Goal: Information Seeking & Learning: Check status

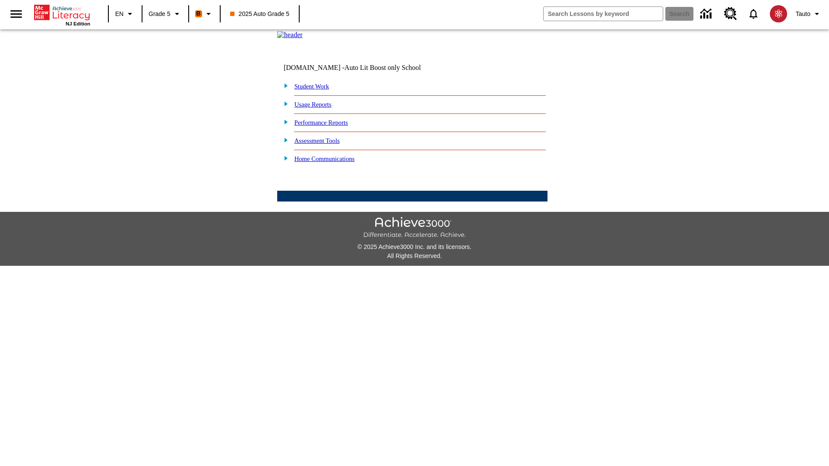
click at [330, 126] on link "Performance Reports" at bounding box center [321, 122] width 54 height 7
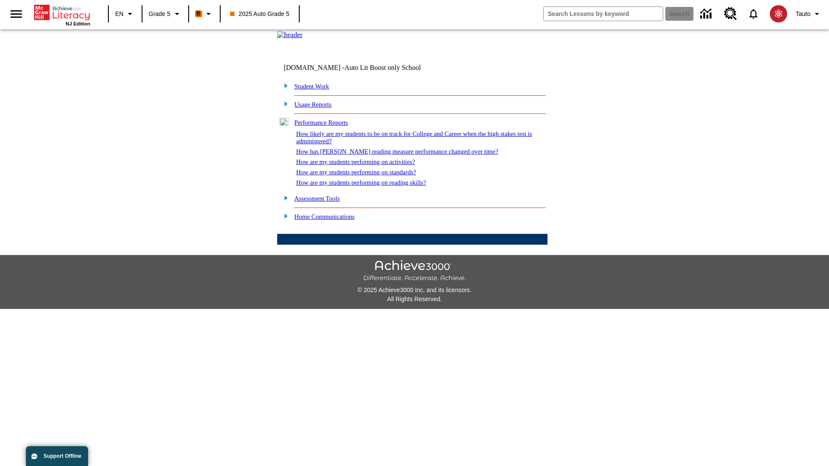
click at [364, 165] on link "How are my students performing on activities?" at bounding box center [355, 161] width 119 height 7
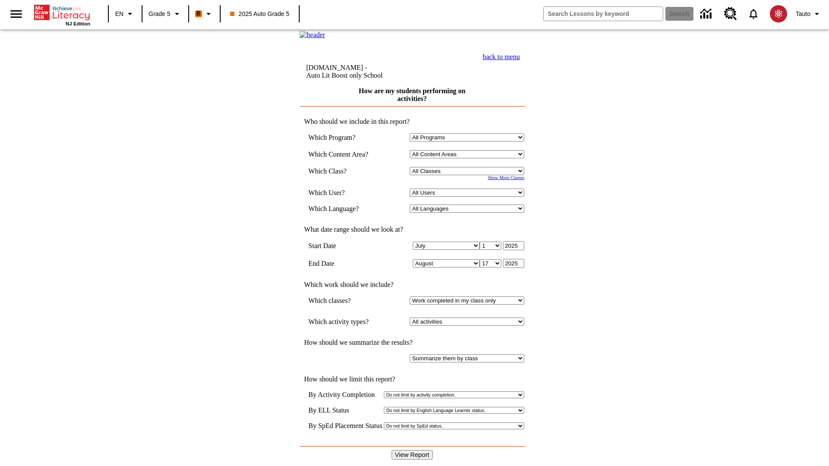
select select "11133131"
